Goal: Information Seeking & Learning: Learn about a topic

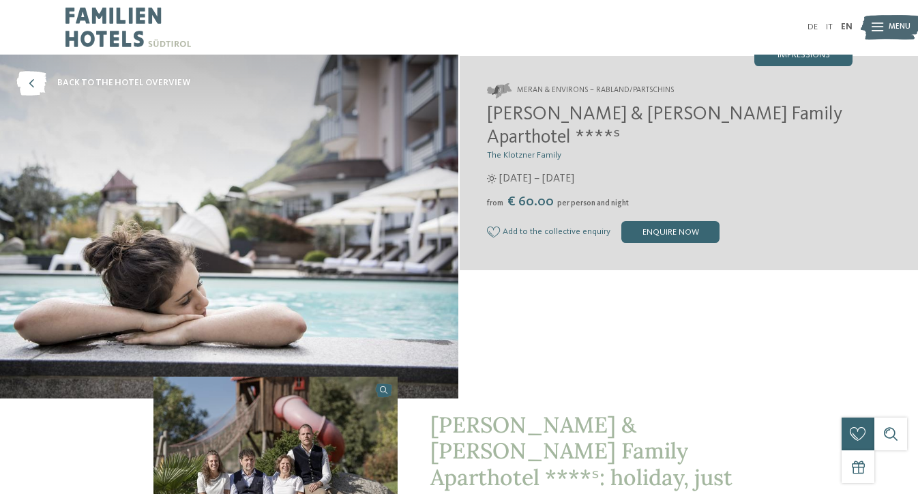
click at [872, 25] on icon at bounding box center [877, 27] width 12 height 9
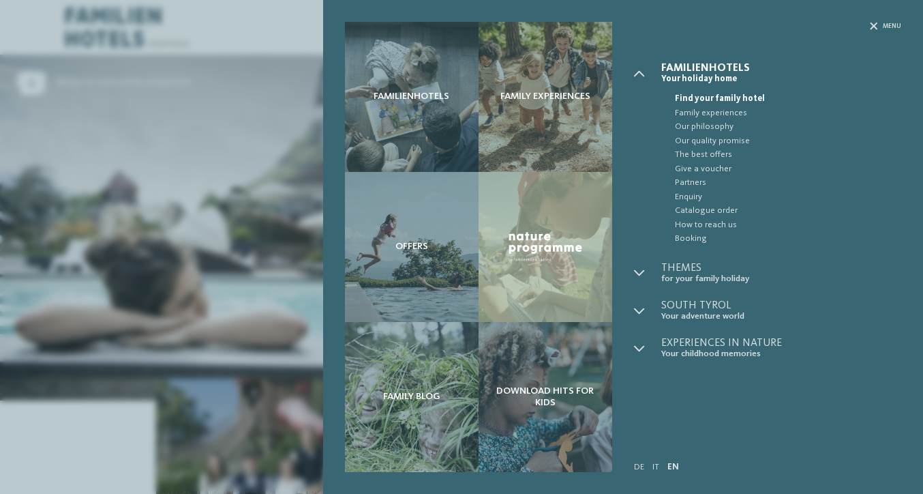
click at [141, 173] on div "Familienhotels Family experiences Offers" at bounding box center [461, 247] width 923 height 494
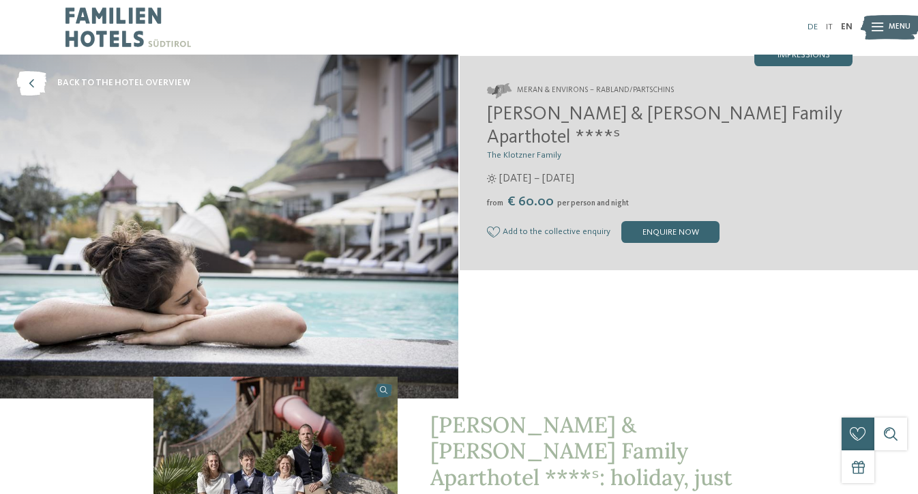
click at [813, 27] on link "DE" at bounding box center [812, 27] width 10 height 9
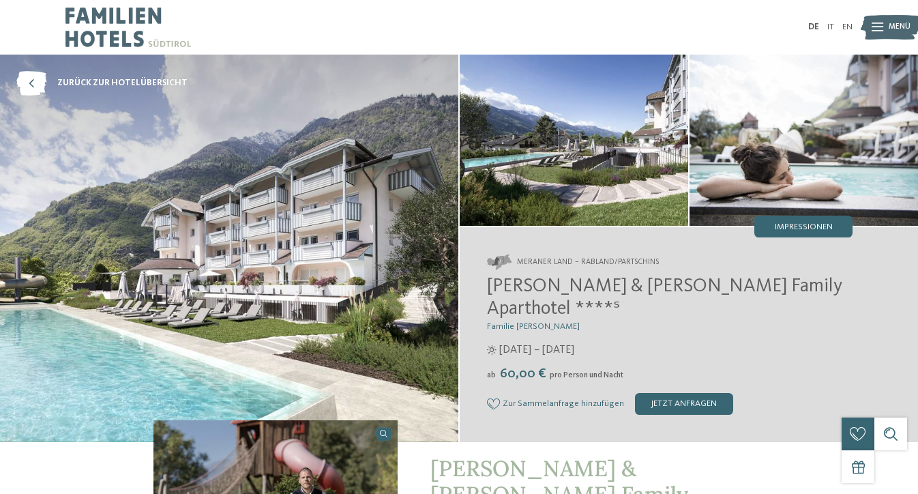
click at [395, 174] on img at bounding box center [229, 248] width 458 height 387
click at [769, 189] on img at bounding box center [803, 140] width 228 height 171
click at [798, 227] on span "Impressionen" at bounding box center [804, 227] width 58 height 9
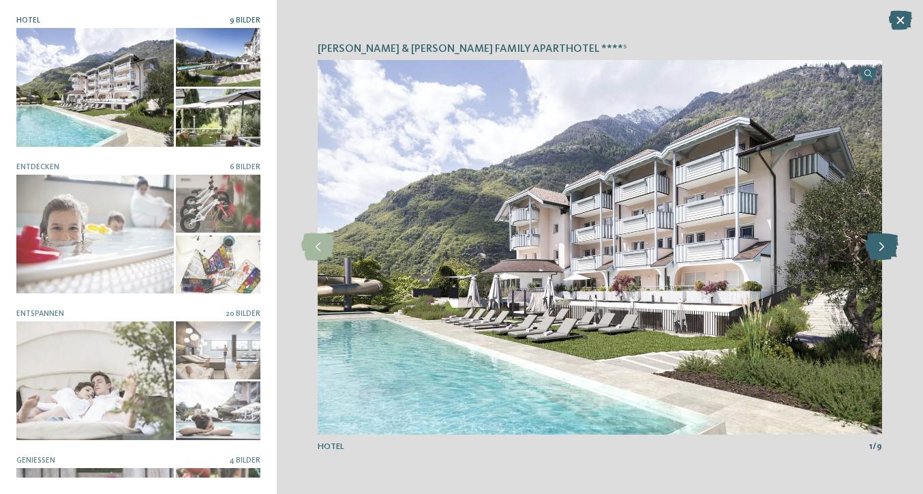
click at [881, 250] on icon at bounding box center [881, 246] width 33 height 27
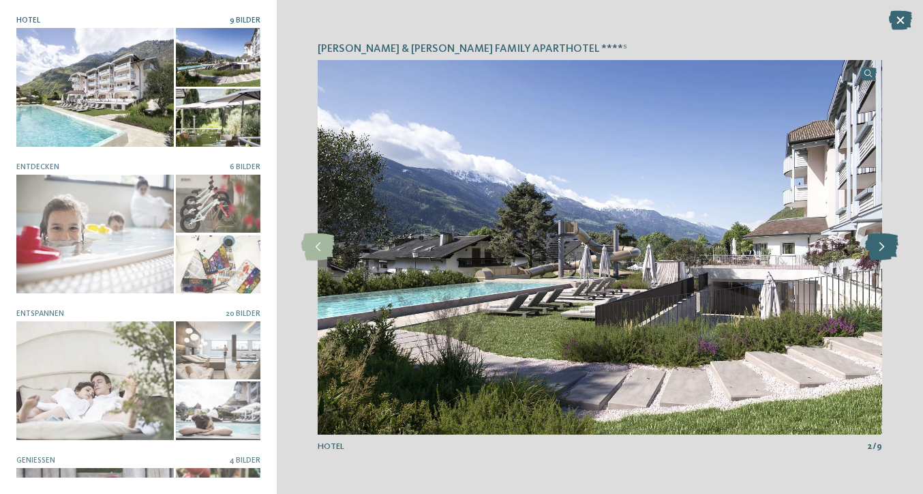
click at [881, 250] on icon at bounding box center [881, 246] width 33 height 27
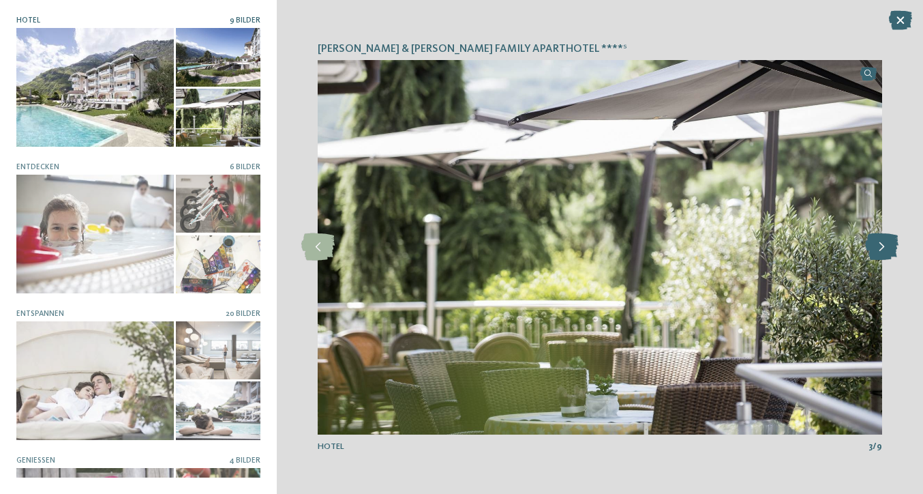
click at [881, 250] on icon at bounding box center [881, 246] width 33 height 27
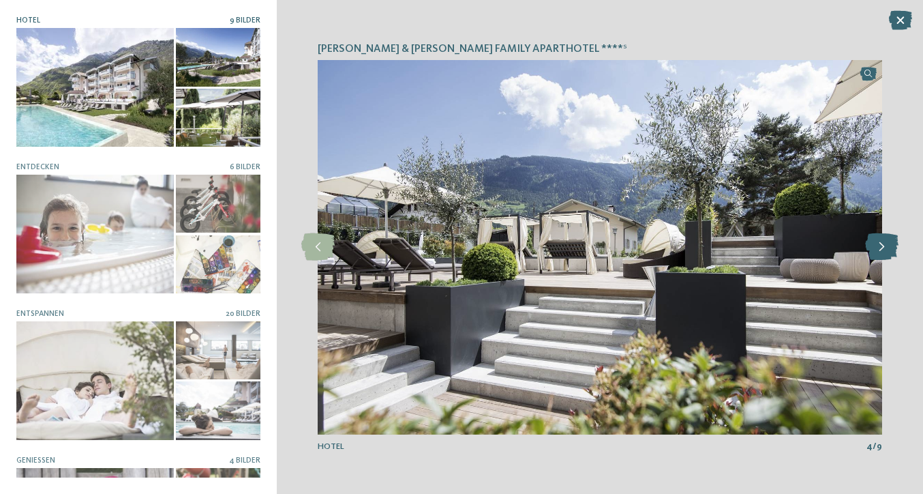
click at [881, 250] on icon at bounding box center [881, 246] width 33 height 27
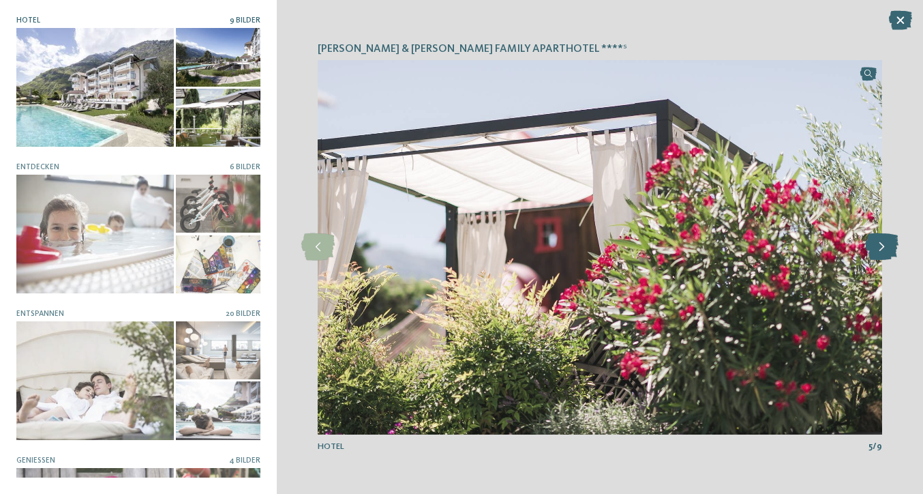
click at [881, 250] on icon at bounding box center [881, 246] width 33 height 27
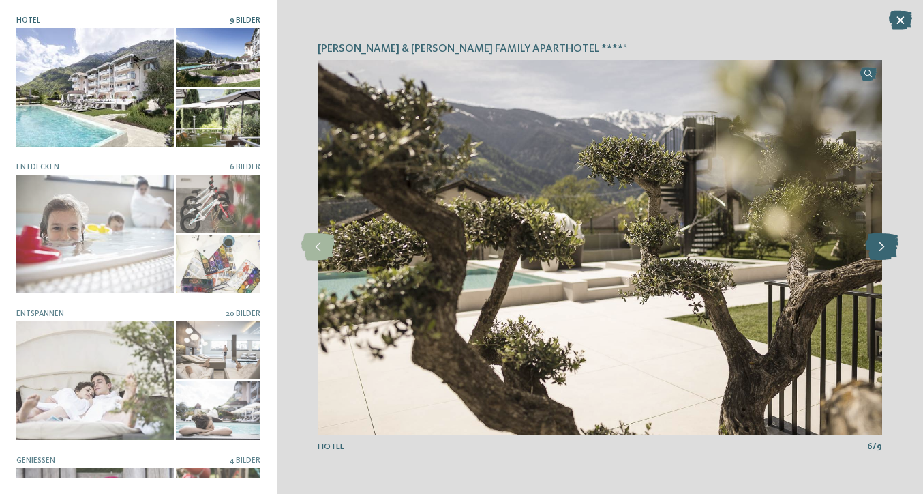
click at [881, 250] on icon at bounding box center [881, 246] width 33 height 27
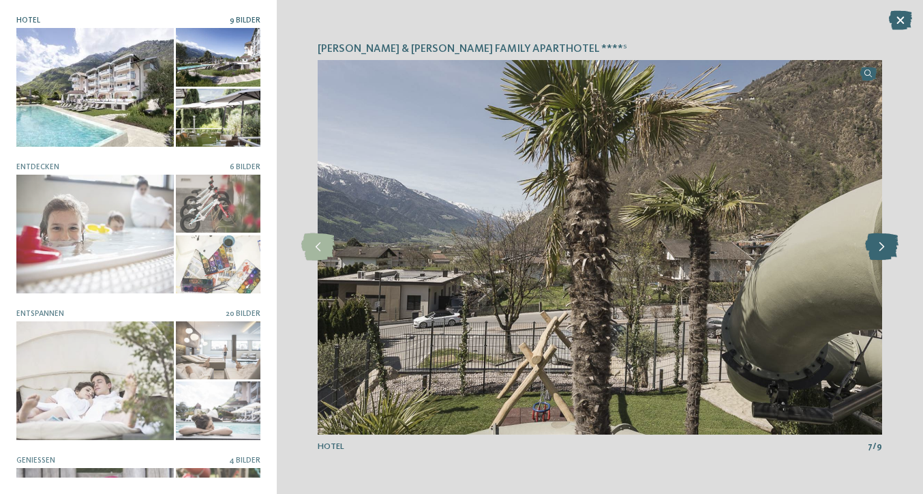
click at [882, 249] on icon at bounding box center [881, 246] width 33 height 27
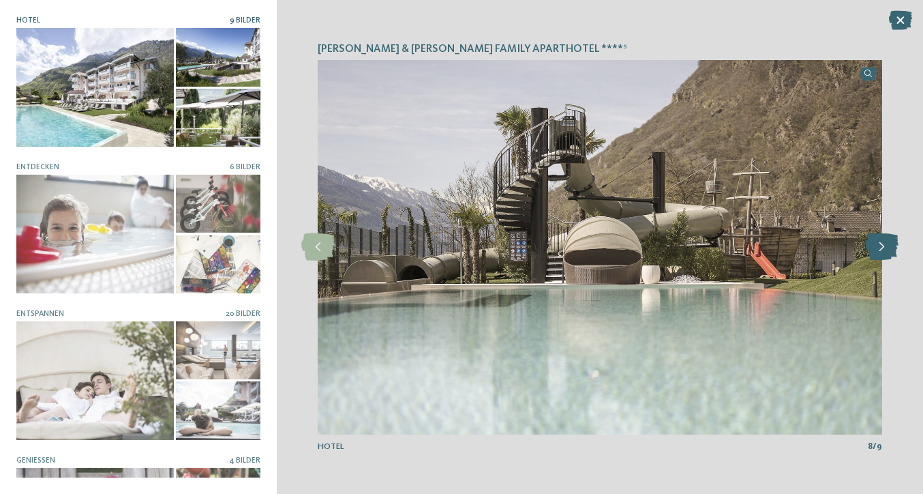
click at [882, 249] on icon at bounding box center [881, 246] width 33 height 27
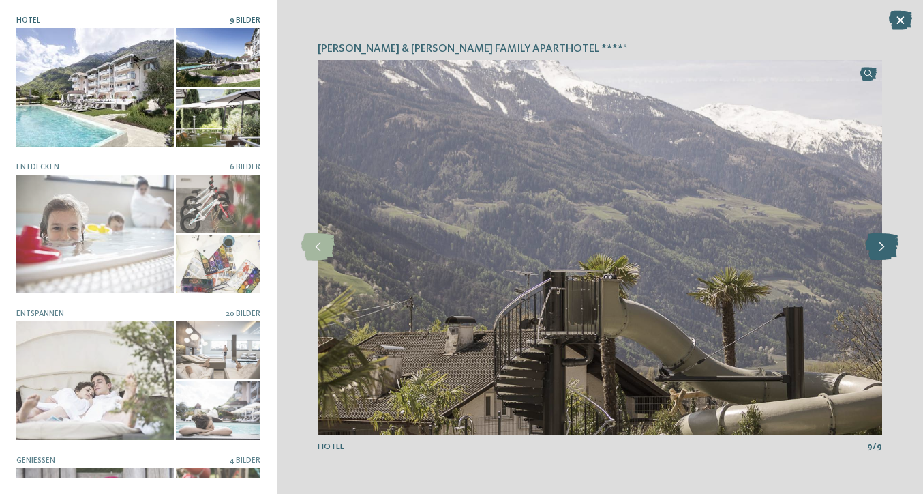
click at [882, 249] on icon at bounding box center [881, 246] width 33 height 27
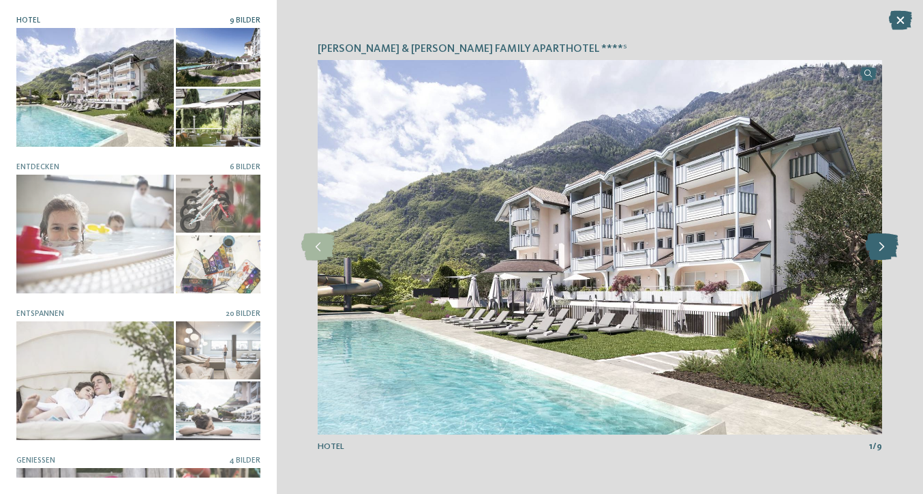
click at [884, 250] on icon at bounding box center [881, 246] width 33 height 27
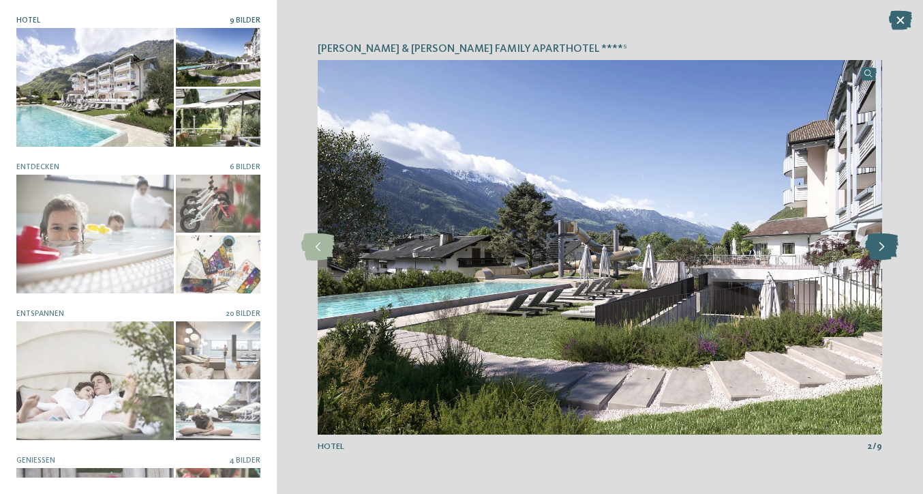
click at [884, 250] on icon at bounding box center [881, 246] width 33 height 27
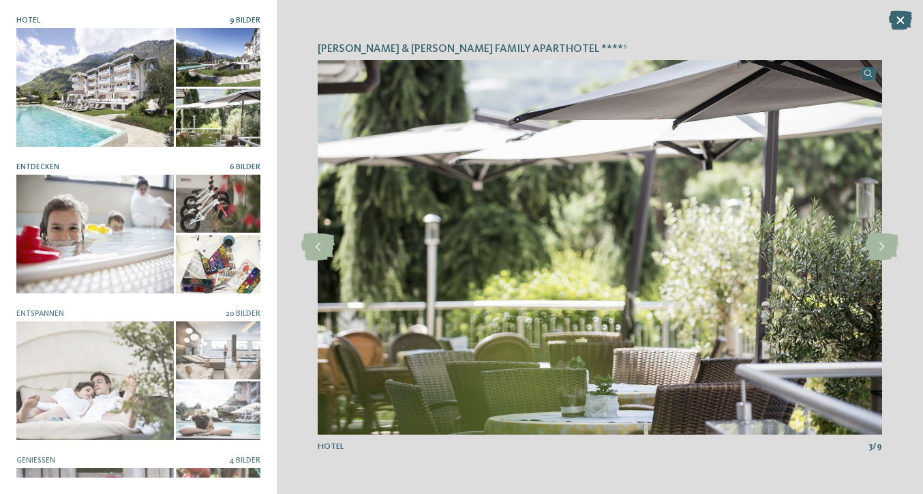
click at [139, 191] on div at bounding box center [95, 234] width 158 height 118
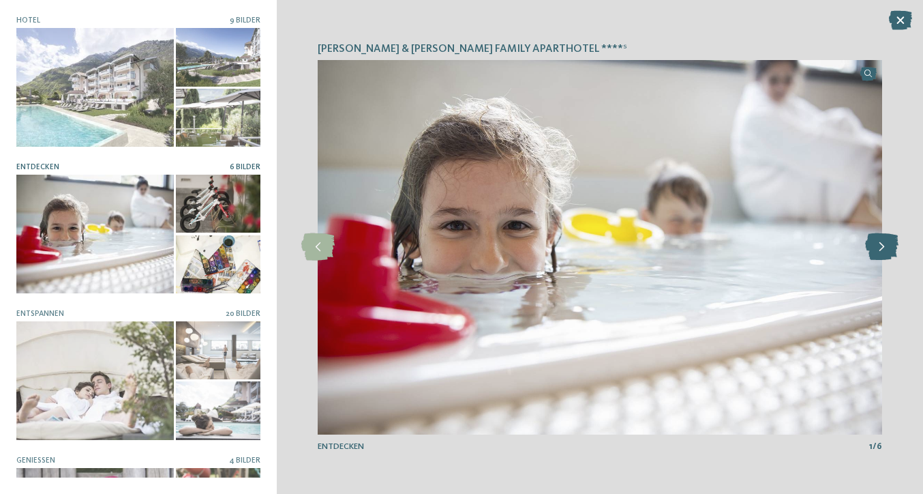
click at [888, 246] on icon at bounding box center [881, 246] width 33 height 27
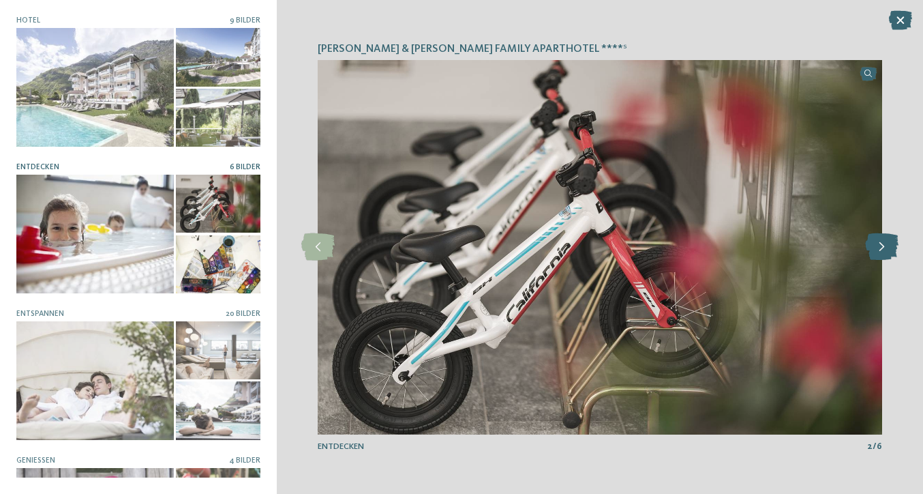
click at [888, 246] on icon at bounding box center [881, 246] width 33 height 27
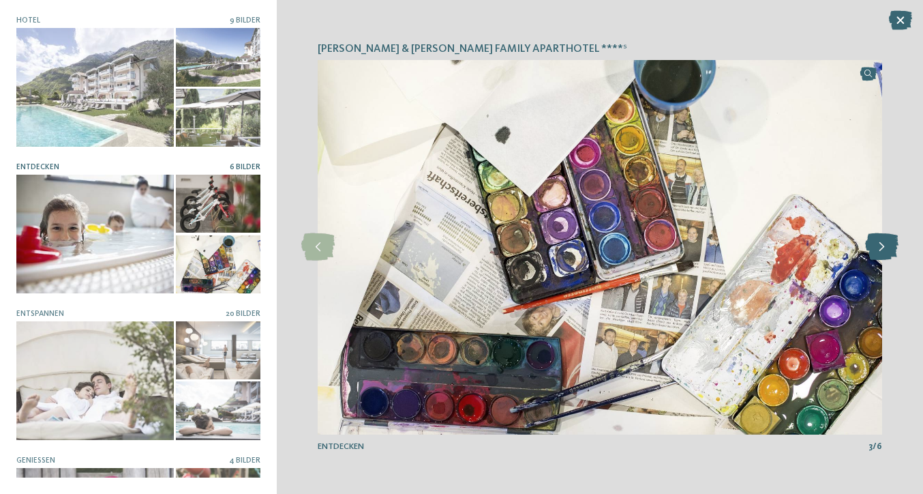
click at [888, 246] on icon at bounding box center [881, 246] width 33 height 27
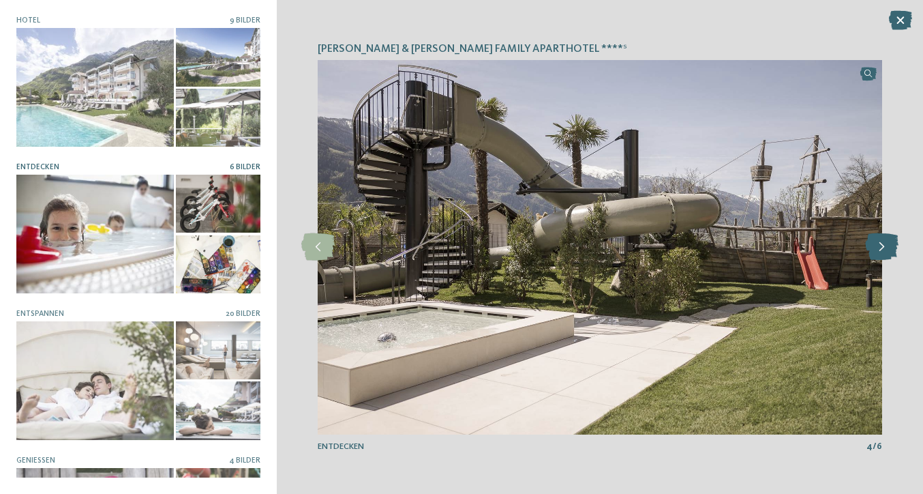
click at [888, 245] on icon at bounding box center [881, 246] width 33 height 27
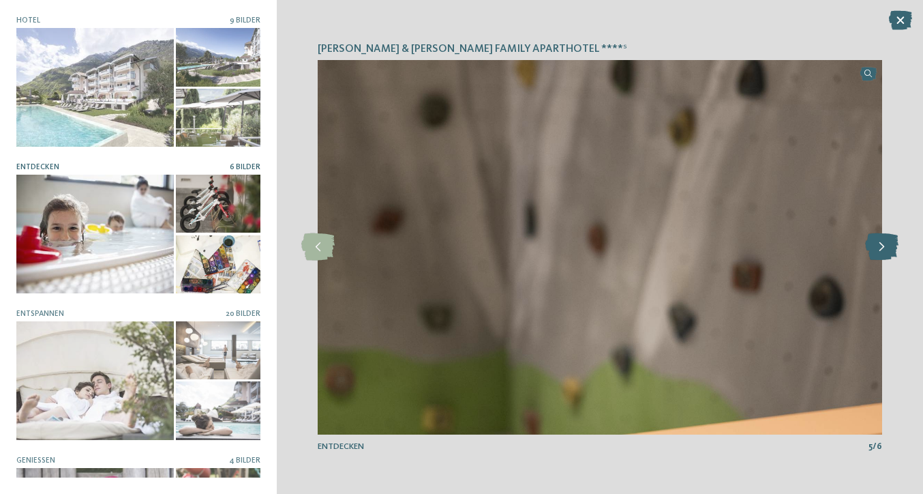
click at [888, 245] on icon at bounding box center [881, 246] width 33 height 27
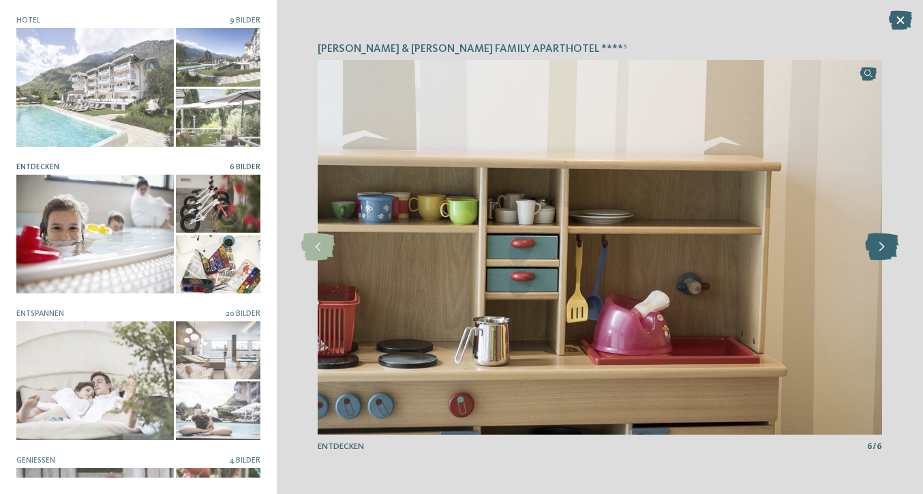
click at [889, 245] on icon at bounding box center [881, 246] width 33 height 27
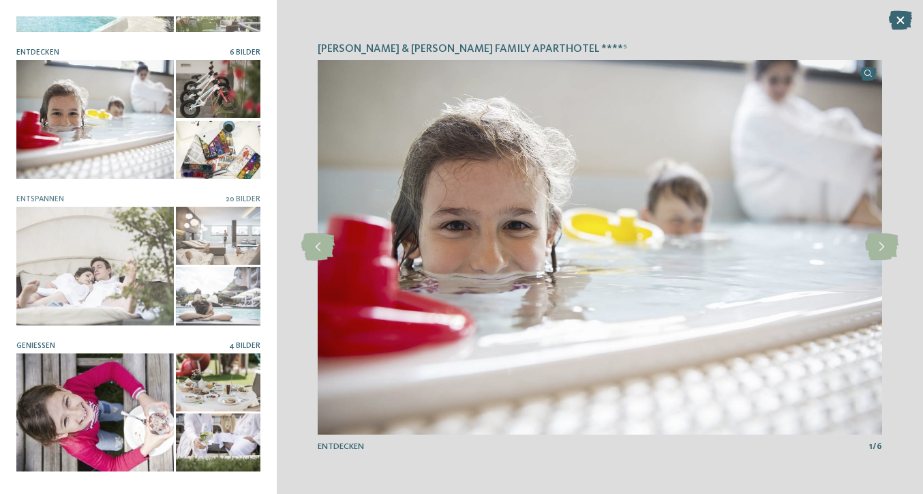
scroll to position [235, 0]
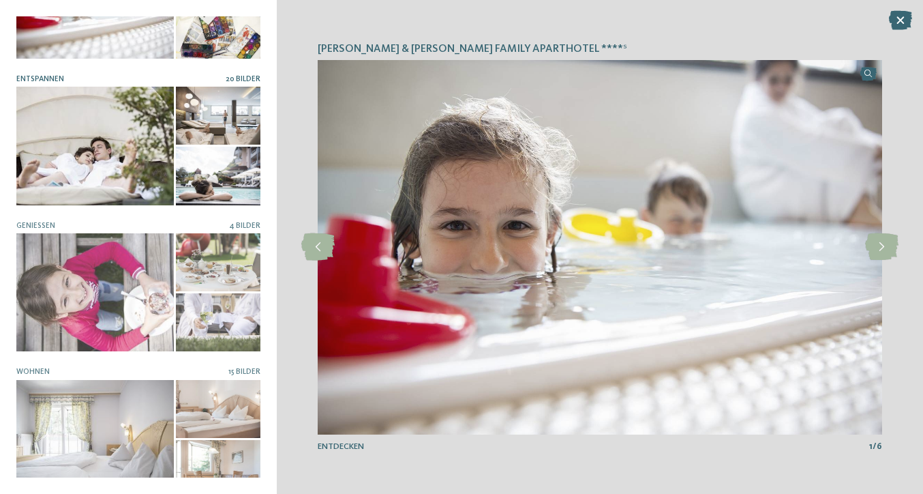
click at [102, 168] on div at bounding box center [95, 146] width 158 height 118
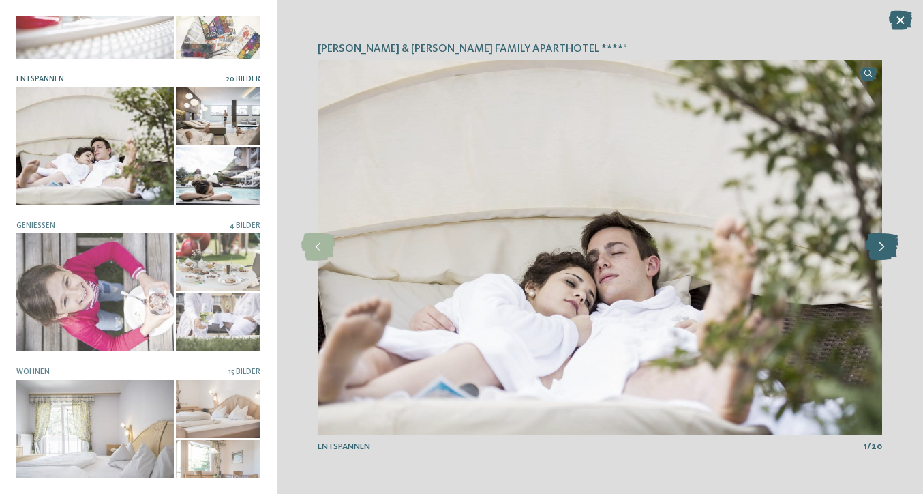
click at [883, 248] on icon at bounding box center [881, 246] width 33 height 27
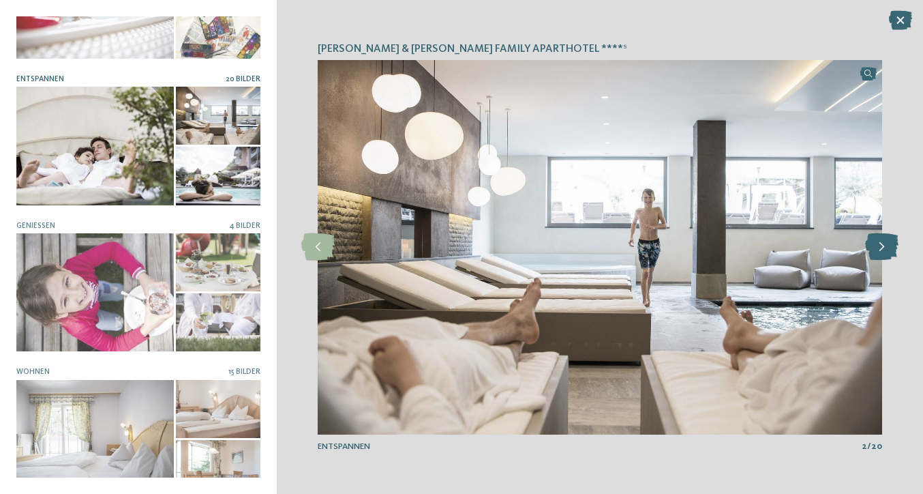
click at [883, 248] on icon at bounding box center [881, 246] width 33 height 27
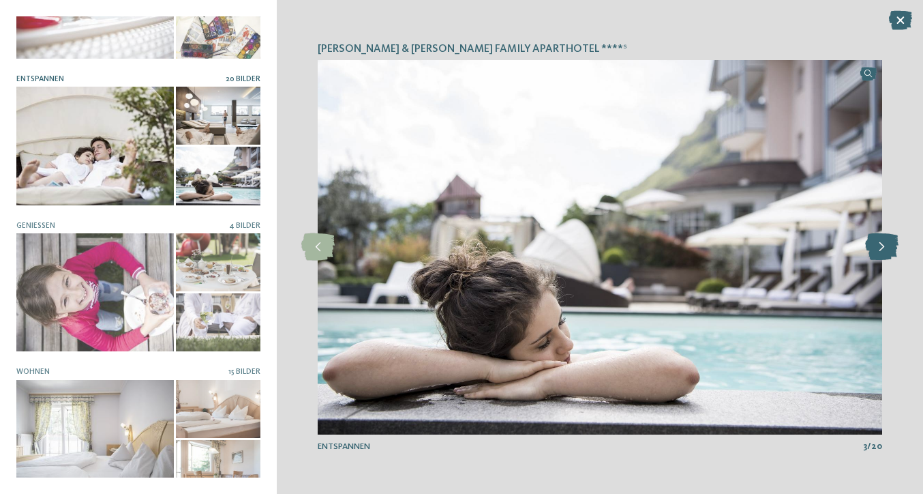
click at [884, 247] on icon at bounding box center [881, 246] width 33 height 27
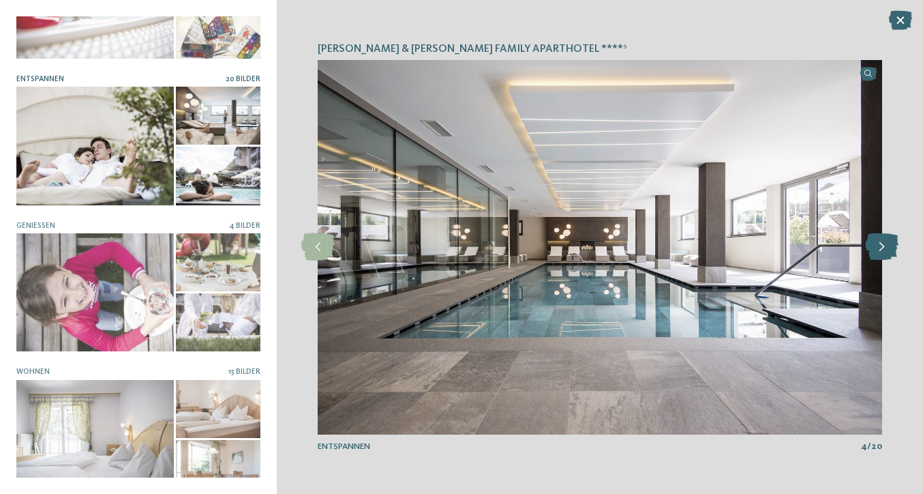
click at [884, 247] on icon at bounding box center [881, 246] width 33 height 27
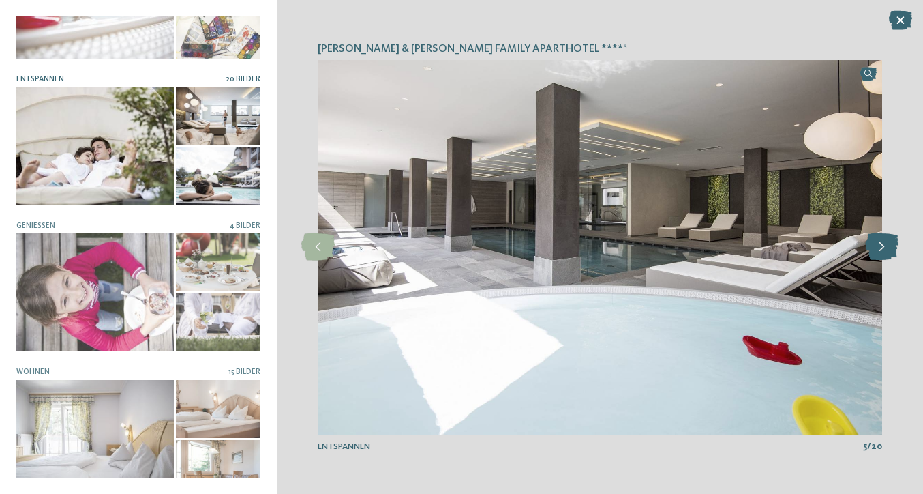
click at [884, 247] on icon at bounding box center [881, 246] width 33 height 27
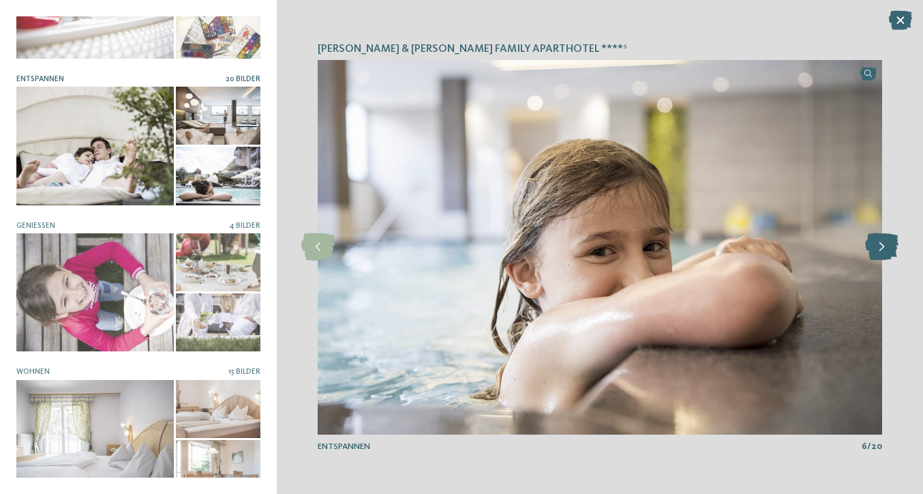
click at [884, 247] on icon at bounding box center [881, 246] width 33 height 27
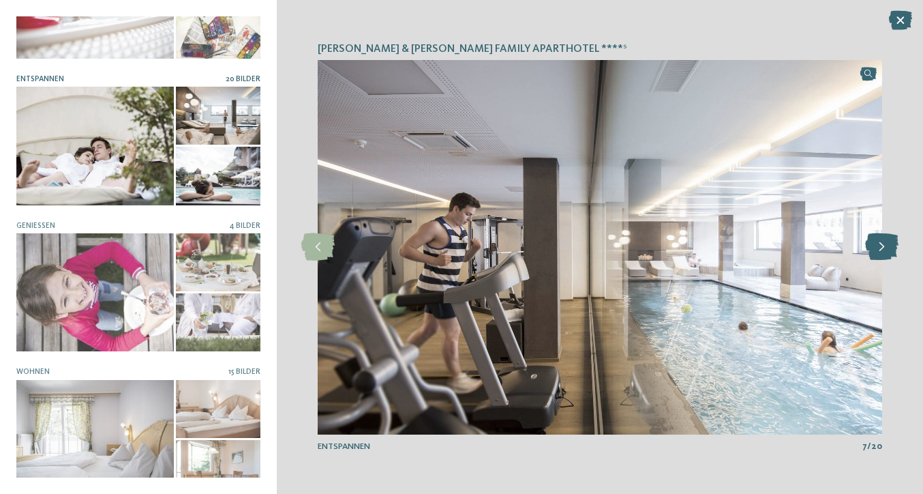
click at [884, 247] on icon at bounding box center [881, 246] width 33 height 27
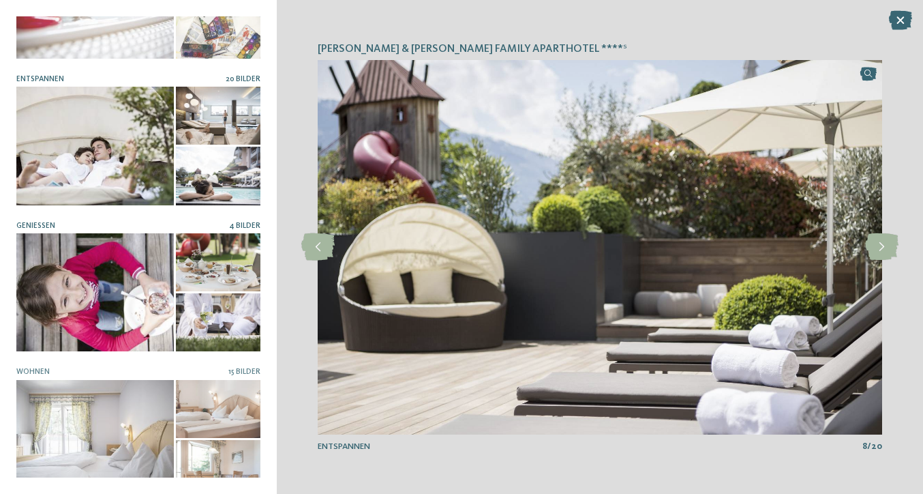
click at [137, 278] on div at bounding box center [95, 292] width 158 height 118
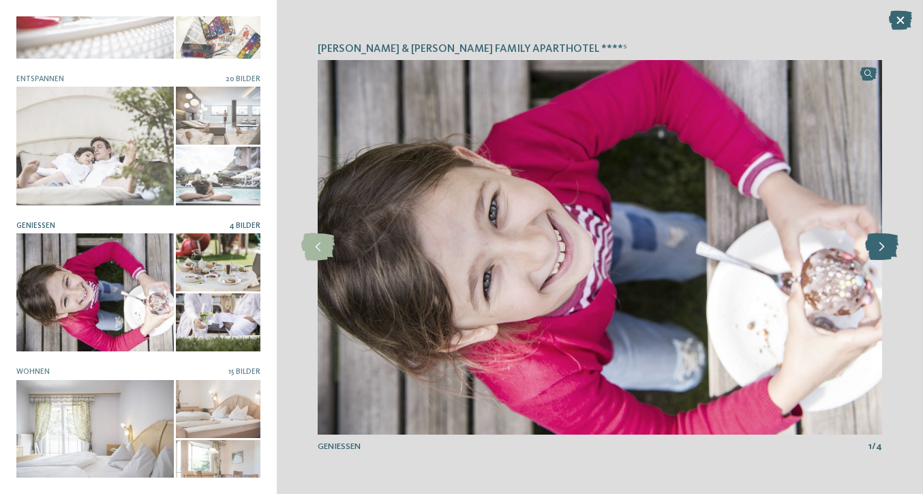
click at [869, 244] on icon at bounding box center [881, 246] width 33 height 27
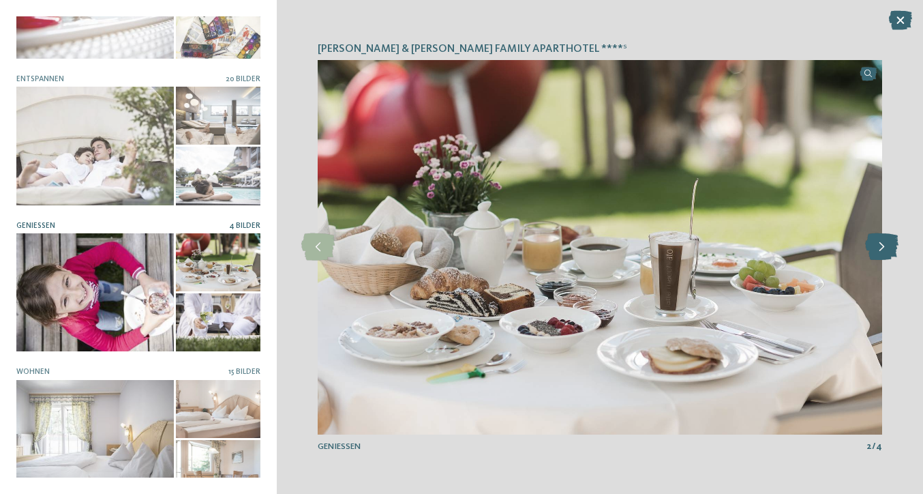
click at [874, 248] on icon at bounding box center [881, 246] width 33 height 27
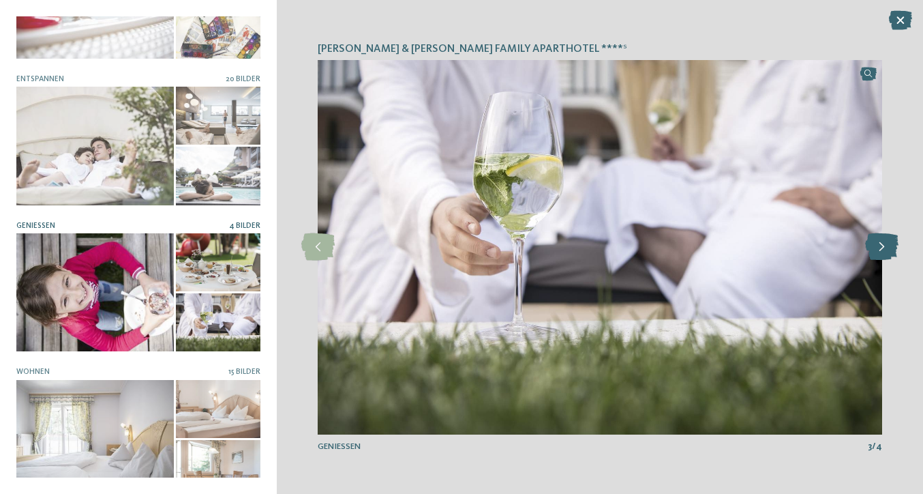
click at [874, 248] on icon at bounding box center [881, 246] width 33 height 27
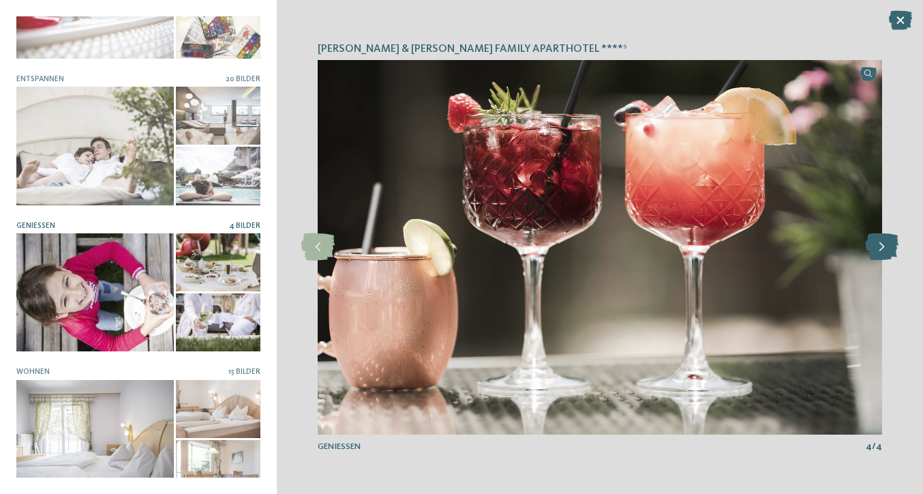
click at [874, 248] on icon at bounding box center [881, 246] width 33 height 27
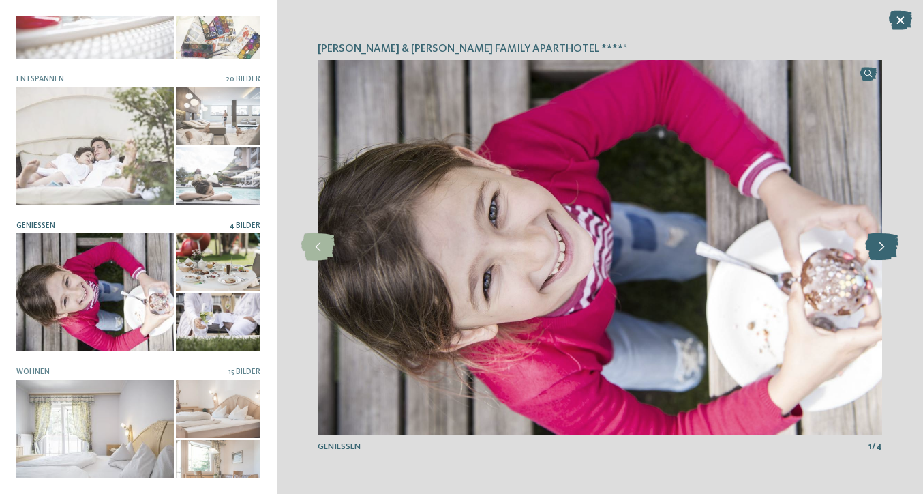
click at [874, 248] on icon at bounding box center [881, 246] width 33 height 27
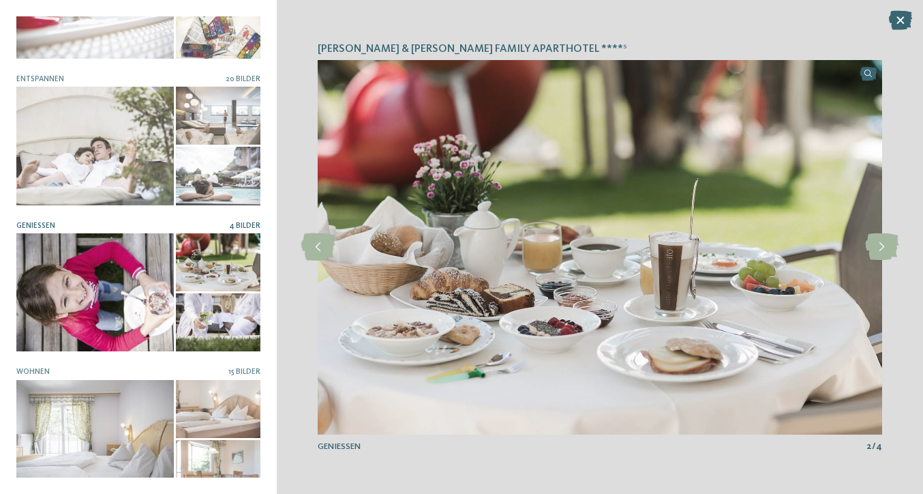
scroll to position [235, 0]
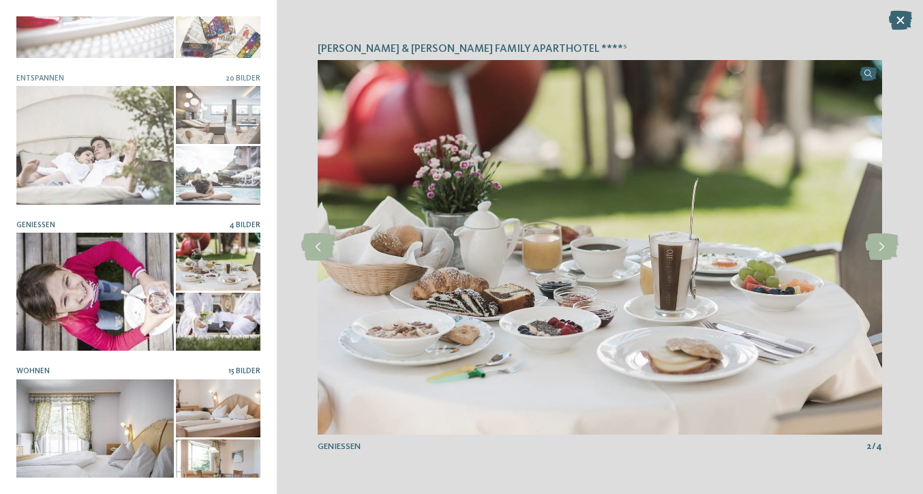
click at [147, 379] on div at bounding box center [95, 438] width 158 height 118
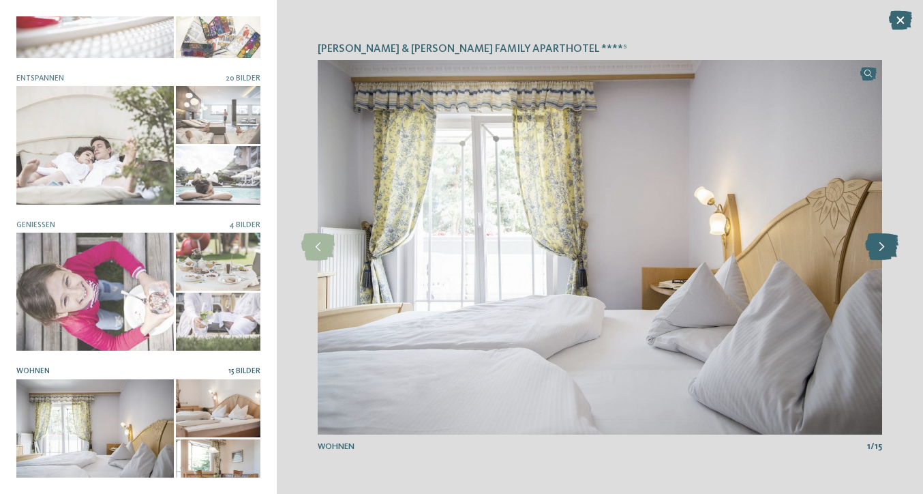
click at [882, 245] on icon at bounding box center [881, 246] width 33 height 27
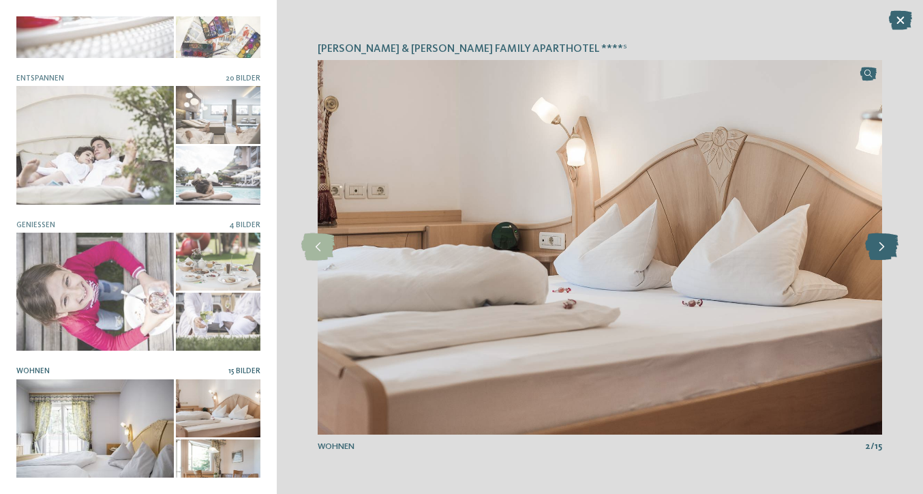
click at [883, 245] on icon at bounding box center [881, 246] width 33 height 27
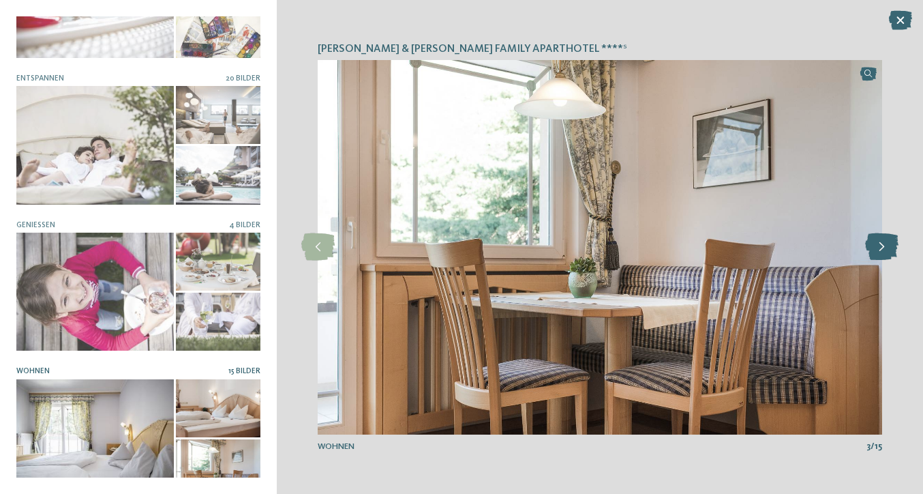
click at [883, 245] on icon at bounding box center [881, 246] width 33 height 27
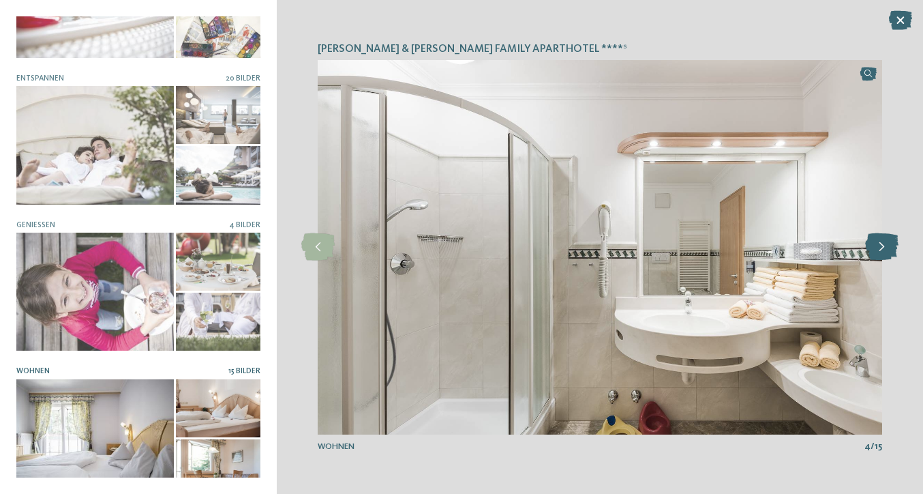
click at [883, 245] on icon at bounding box center [881, 246] width 33 height 27
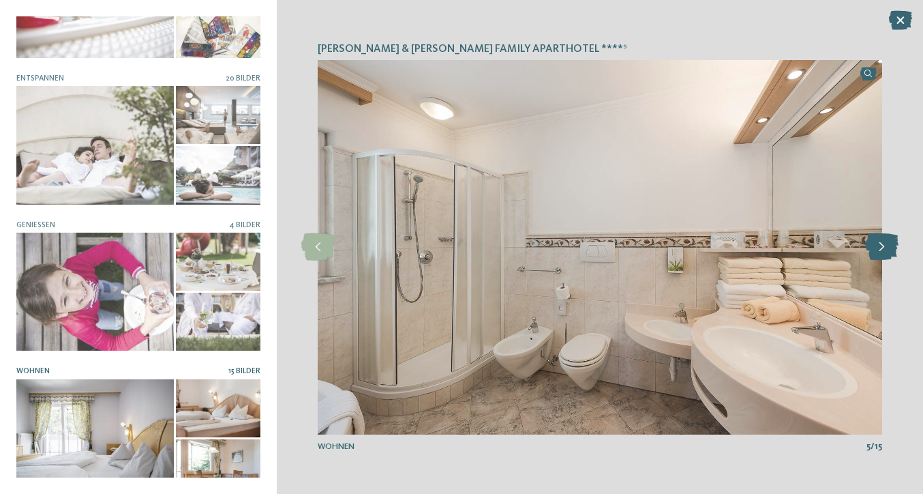
click at [883, 245] on icon at bounding box center [881, 246] width 33 height 27
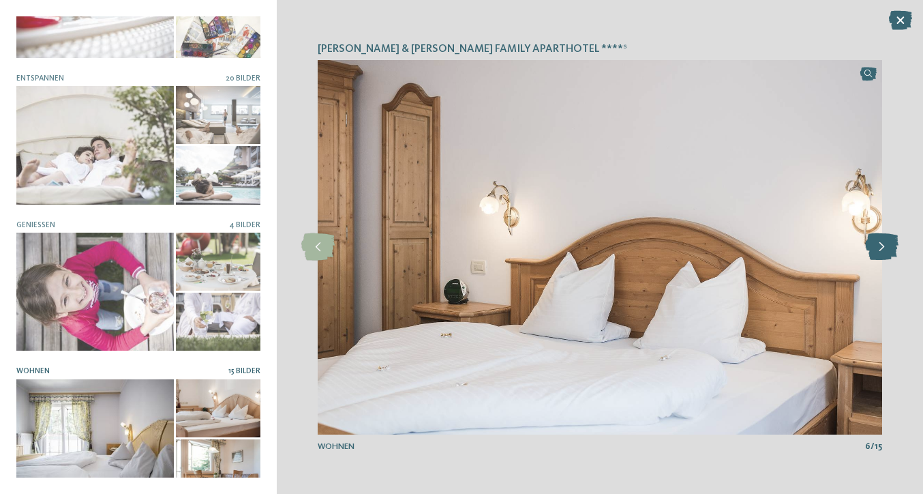
click at [883, 245] on icon at bounding box center [881, 246] width 33 height 27
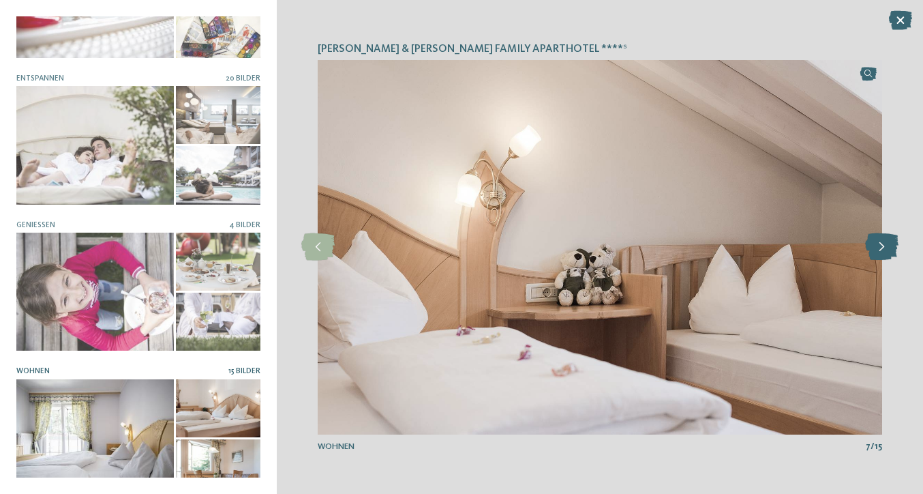
click at [883, 245] on icon at bounding box center [881, 246] width 33 height 27
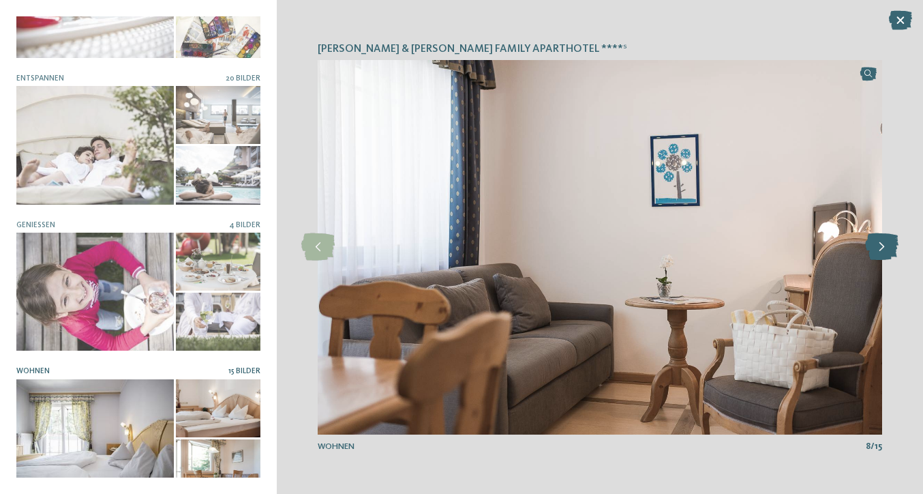
click at [883, 245] on icon at bounding box center [881, 246] width 33 height 27
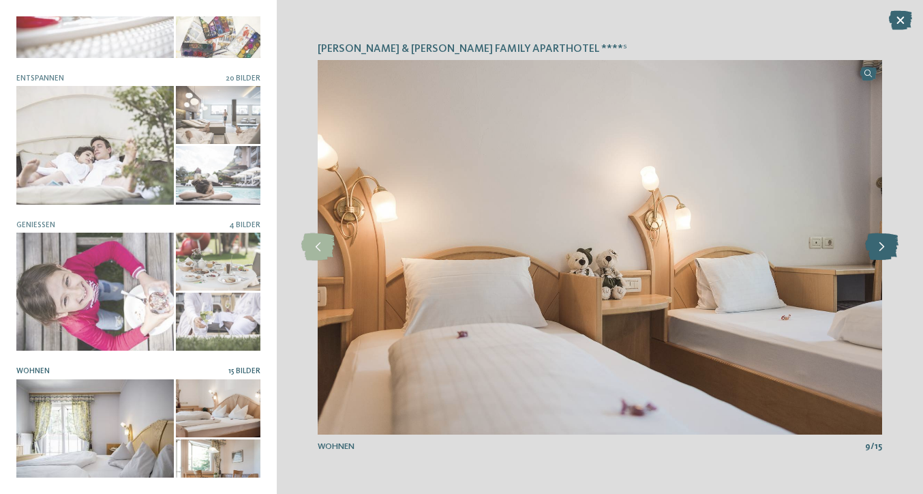
click at [883, 245] on icon at bounding box center [881, 246] width 33 height 27
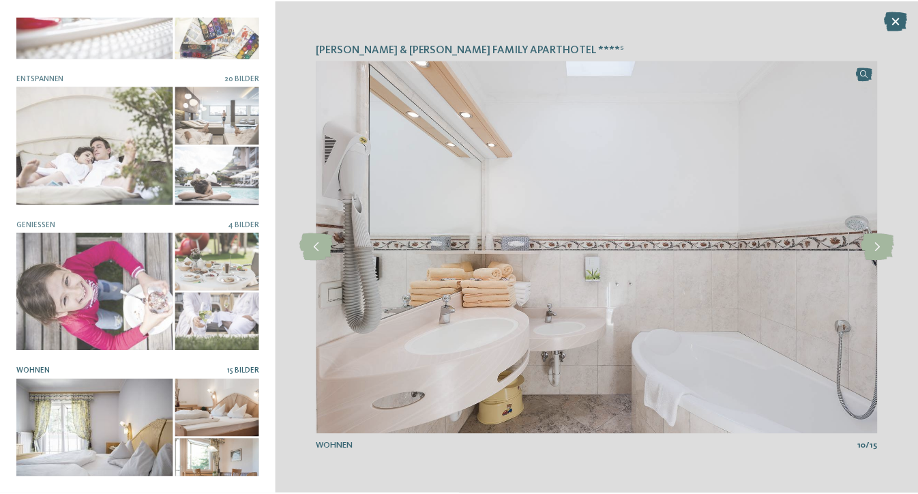
scroll to position [0, 0]
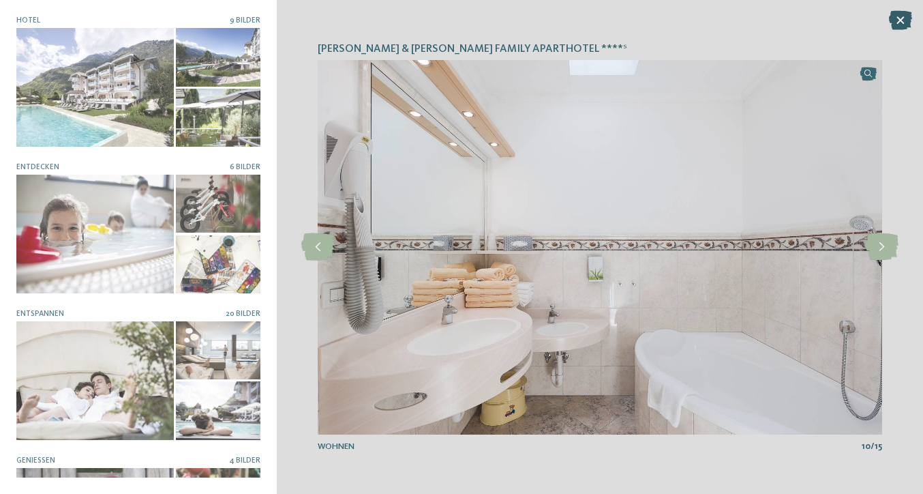
click at [897, 29] on icon at bounding box center [900, 20] width 23 height 19
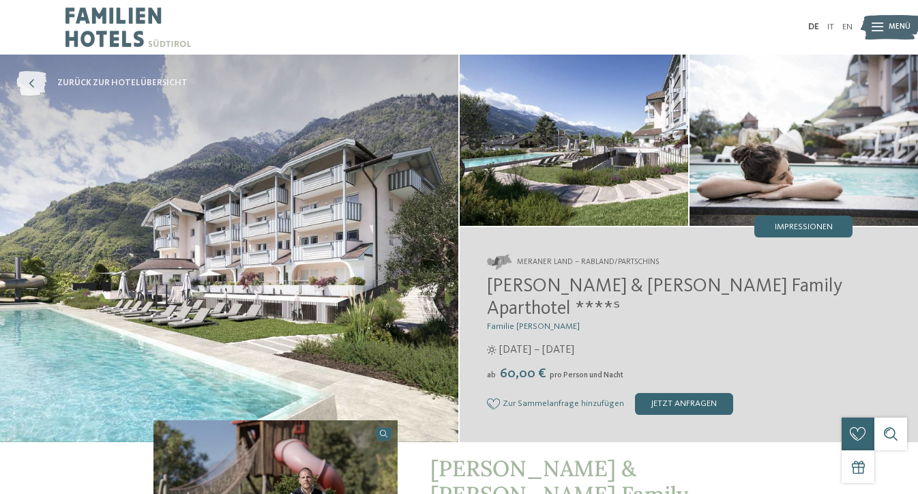
click at [98, 86] on span "zurück zur Hotelübersicht" at bounding box center [122, 83] width 130 height 12
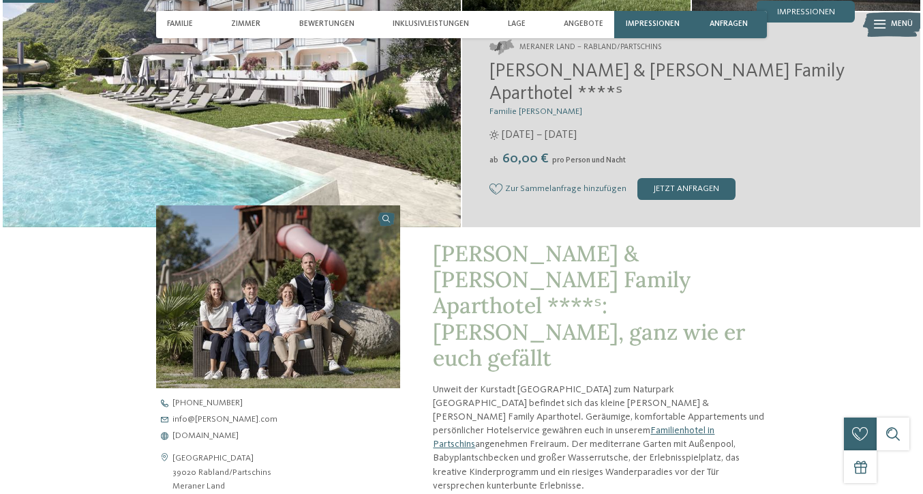
scroll to position [340, 0]
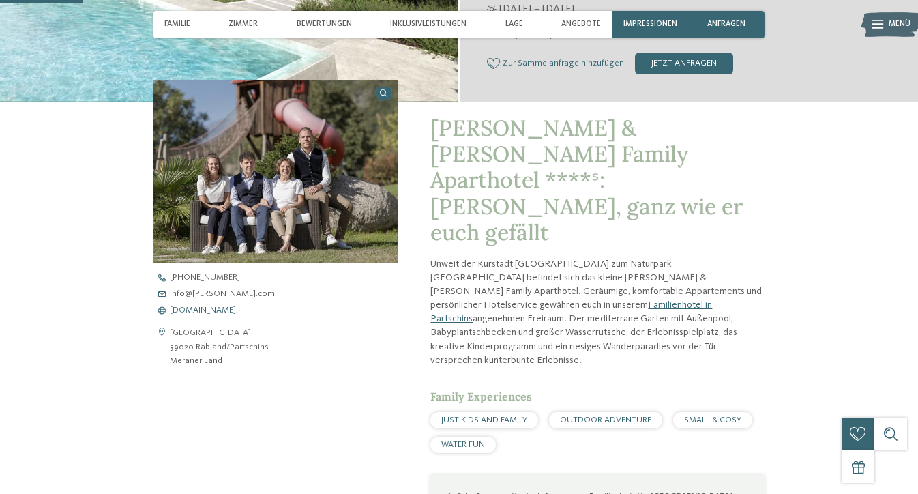
click at [216, 306] on span "[DOMAIN_NAME][PERSON_NAME]" at bounding box center [203, 310] width 66 height 9
